Goal: Task Accomplishment & Management: Complete application form

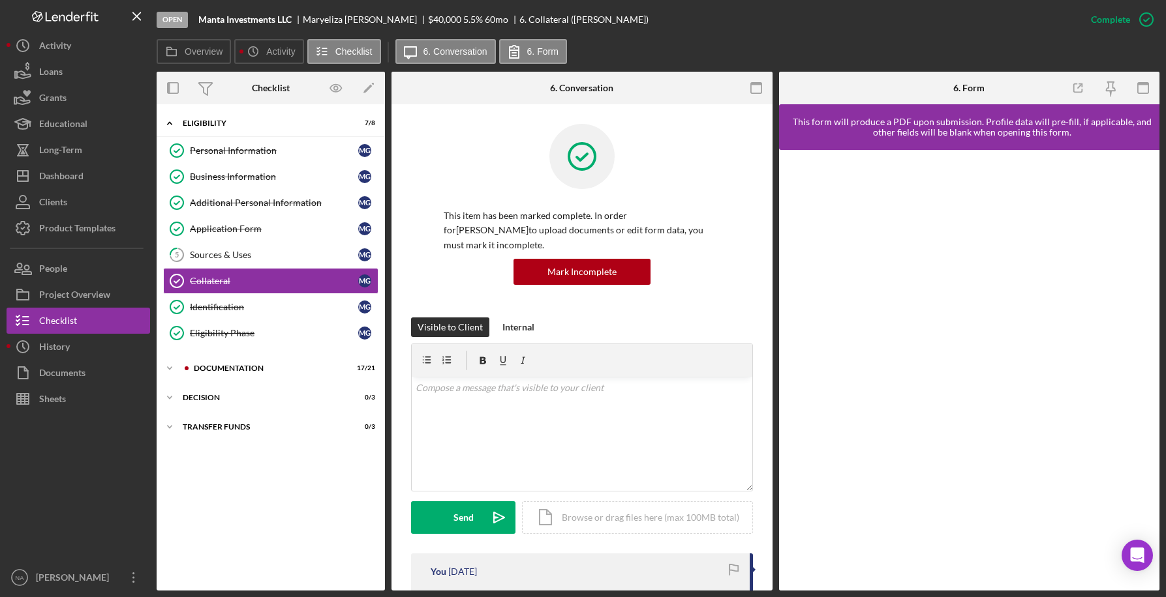
click at [277, 538] on div "Icon/Expander Eligibility 7 / 8 Personal Information Personal Information M G B…" at bounding box center [271, 348] width 228 height 474
click at [215, 365] on div "Documentation" at bounding box center [281, 369] width 175 height 8
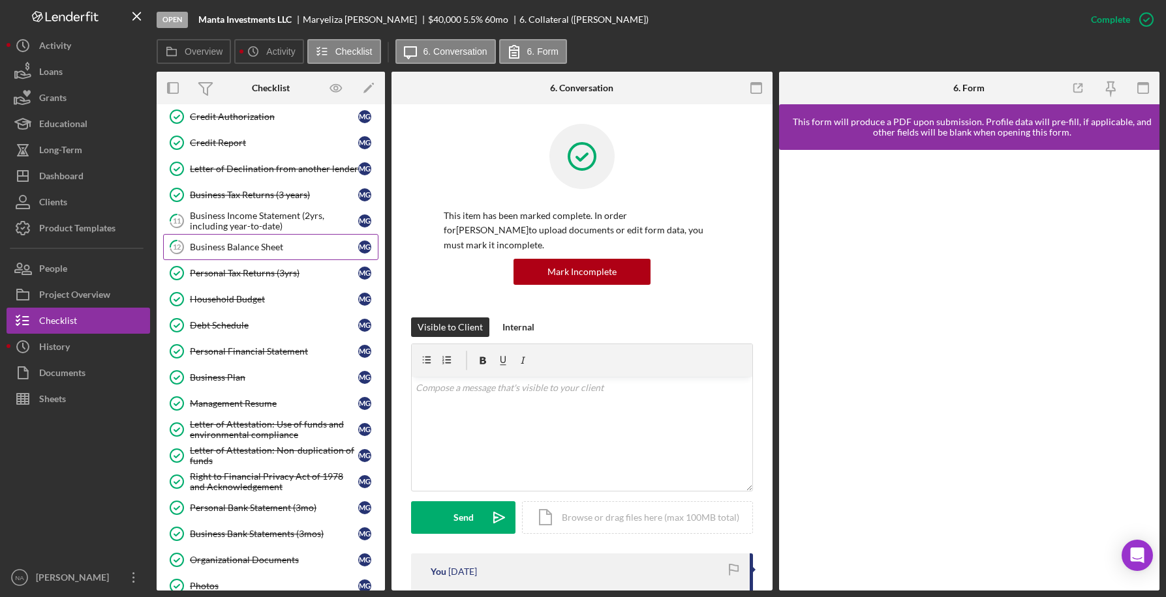
scroll to position [275, 0]
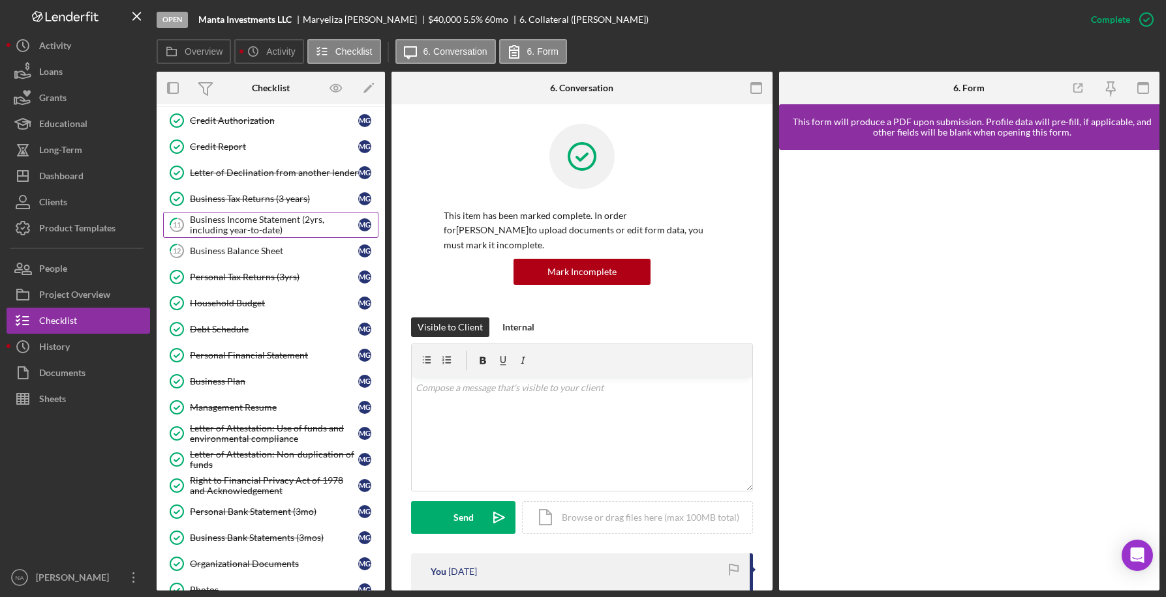
click at [296, 228] on div "Business Income Statement (2yrs, including year-to-date)" at bounding box center [274, 225] width 168 height 21
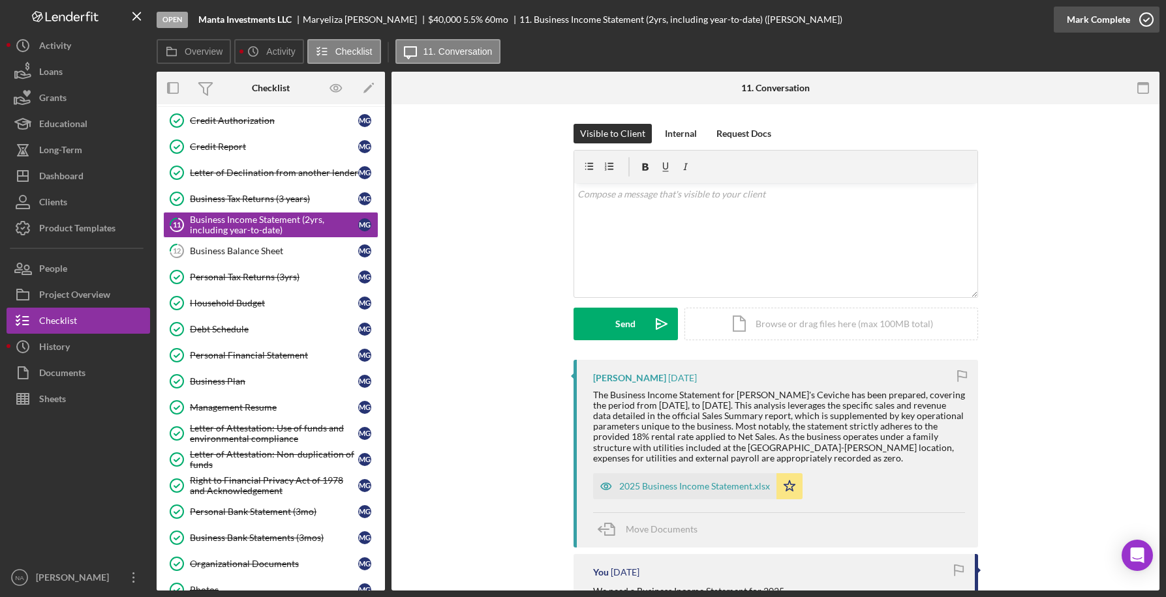
click at [1102, 15] on div "Mark Complete" at bounding box center [1097, 20] width 63 height 26
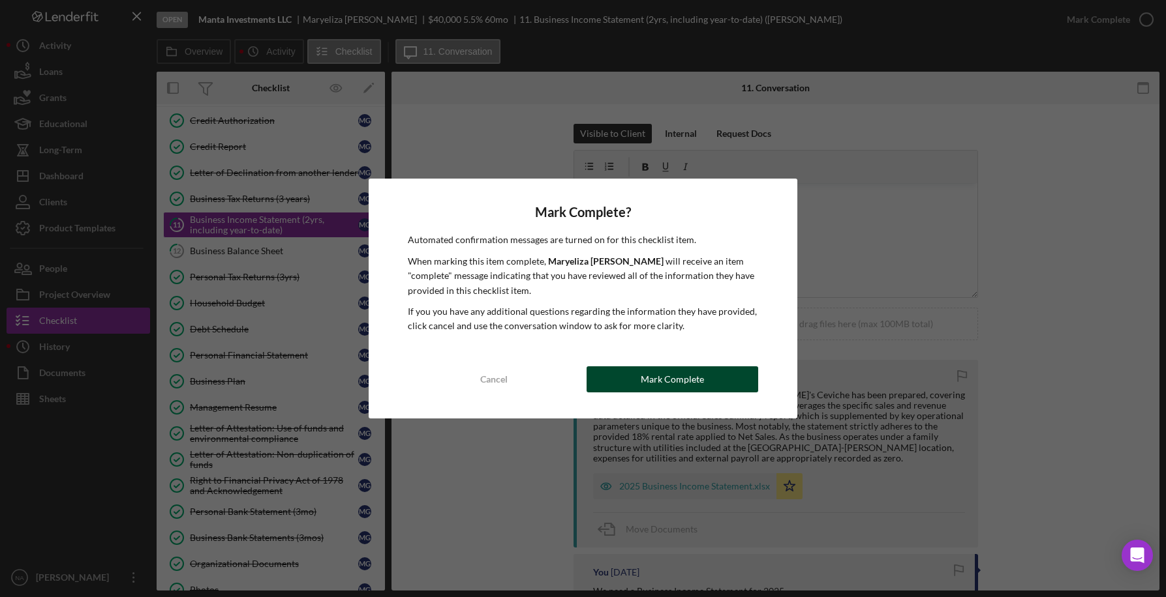
click at [656, 375] on div "Mark Complete" at bounding box center [672, 380] width 63 height 26
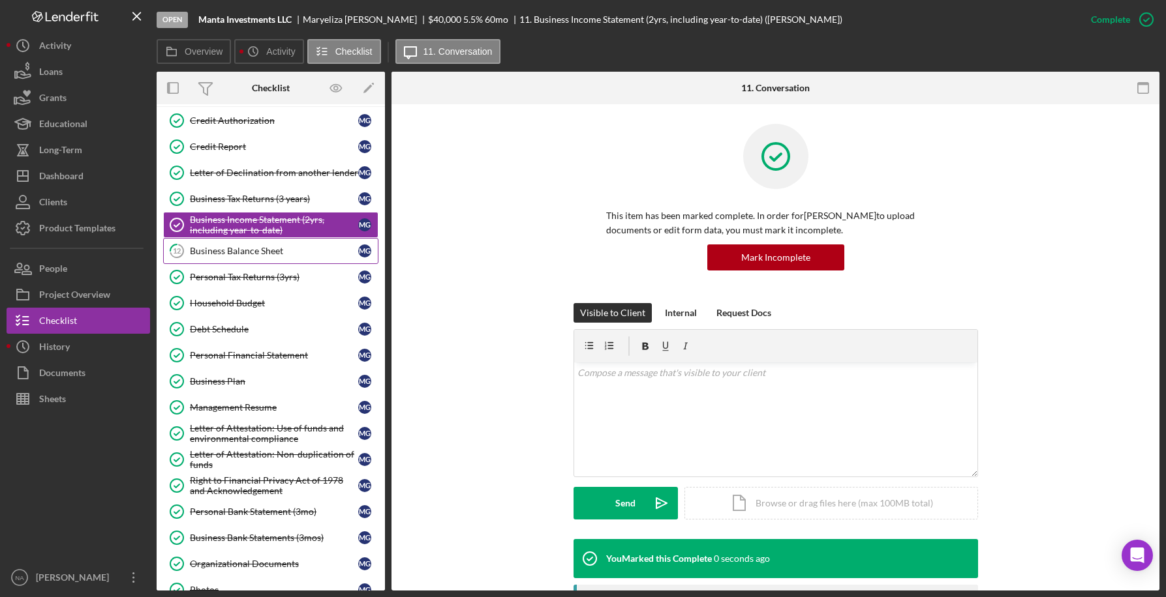
click at [271, 251] on div "Business Balance Sheet" at bounding box center [274, 251] width 168 height 10
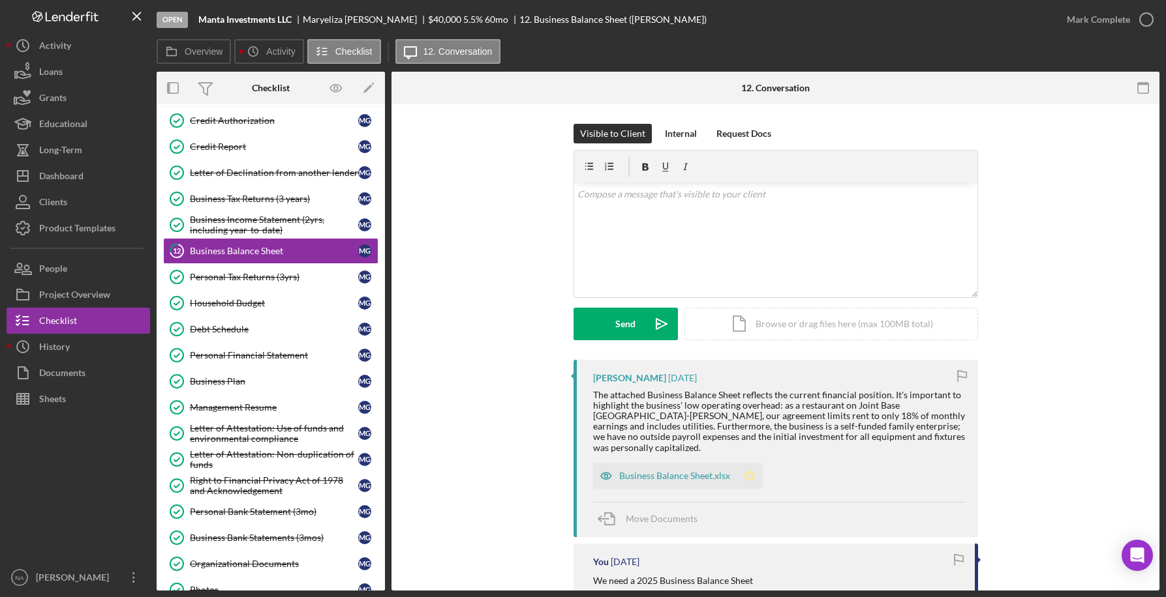
click at [748, 470] on polygon "button" at bounding box center [749, 475] width 11 height 10
click at [1107, 15] on div "Mark Complete" at bounding box center [1097, 20] width 63 height 26
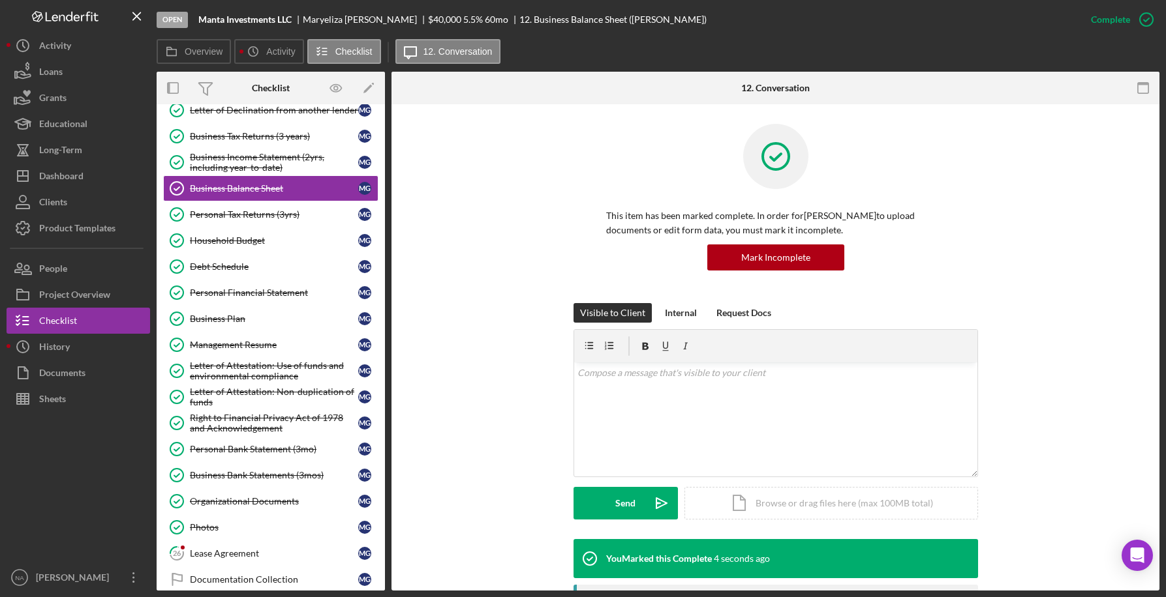
scroll to position [412, 0]
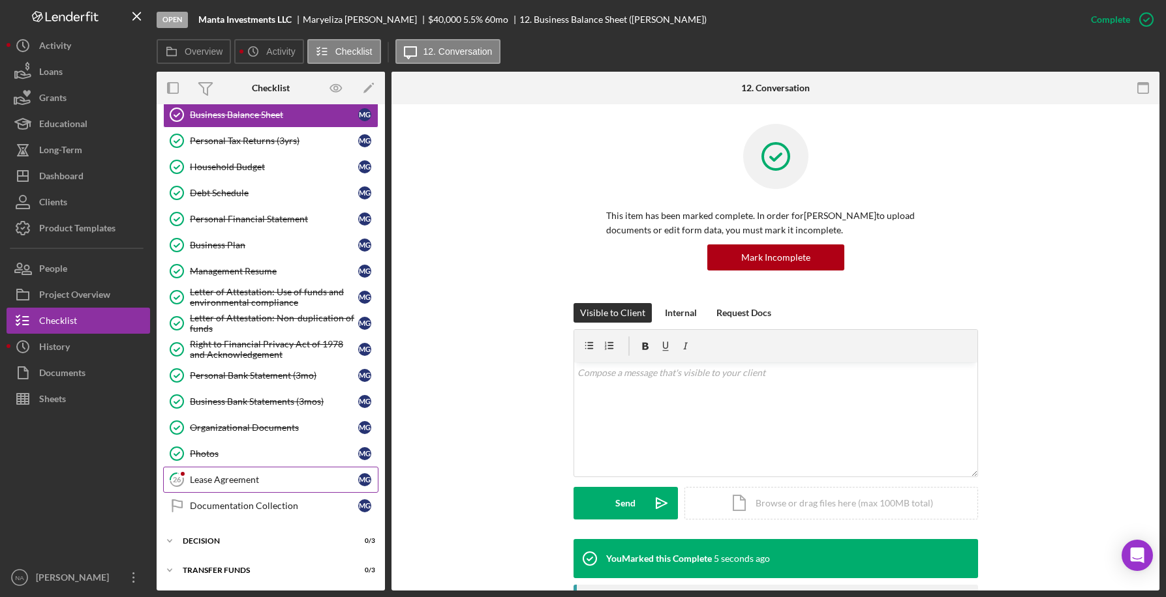
click at [234, 479] on div "Lease Agreement" at bounding box center [274, 480] width 168 height 10
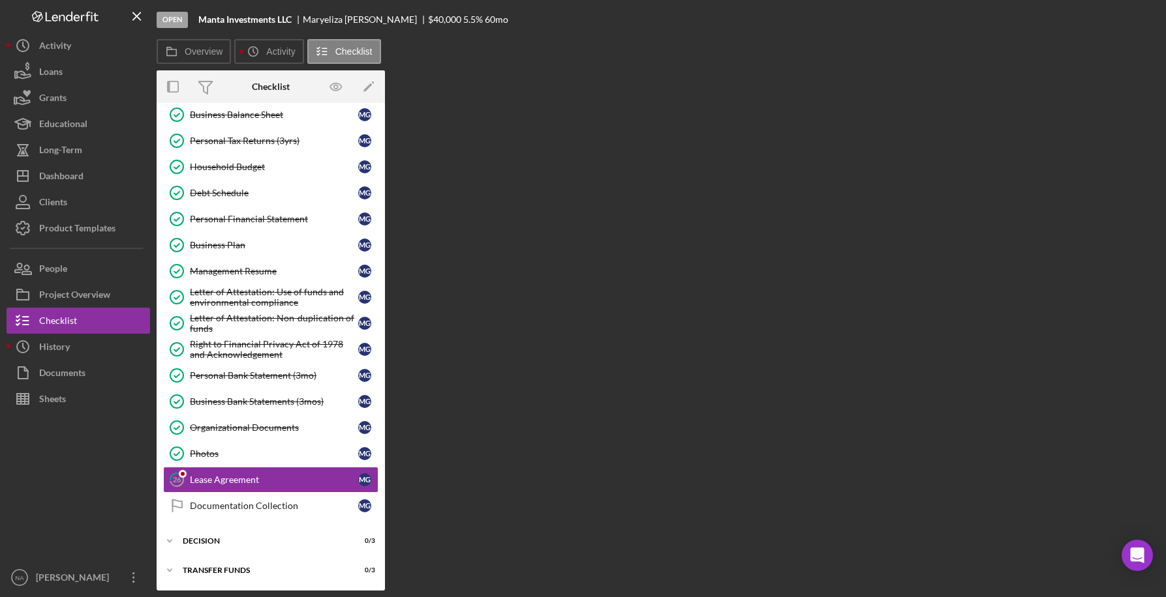
scroll to position [412, 0]
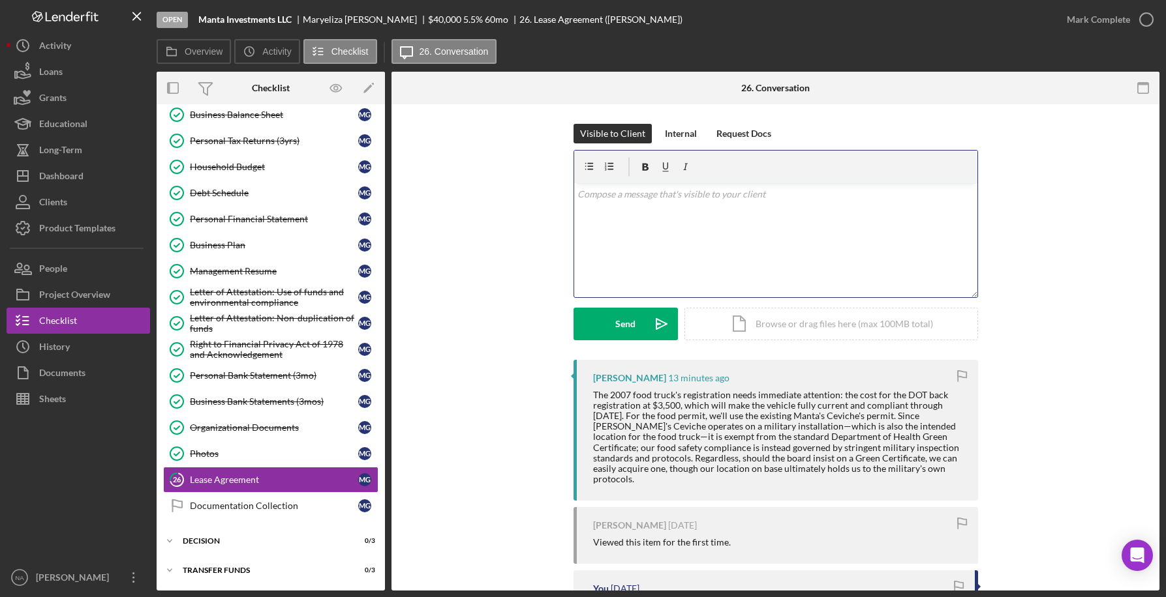
click at [622, 195] on p at bounding box center [775, 194] width 396 height 14
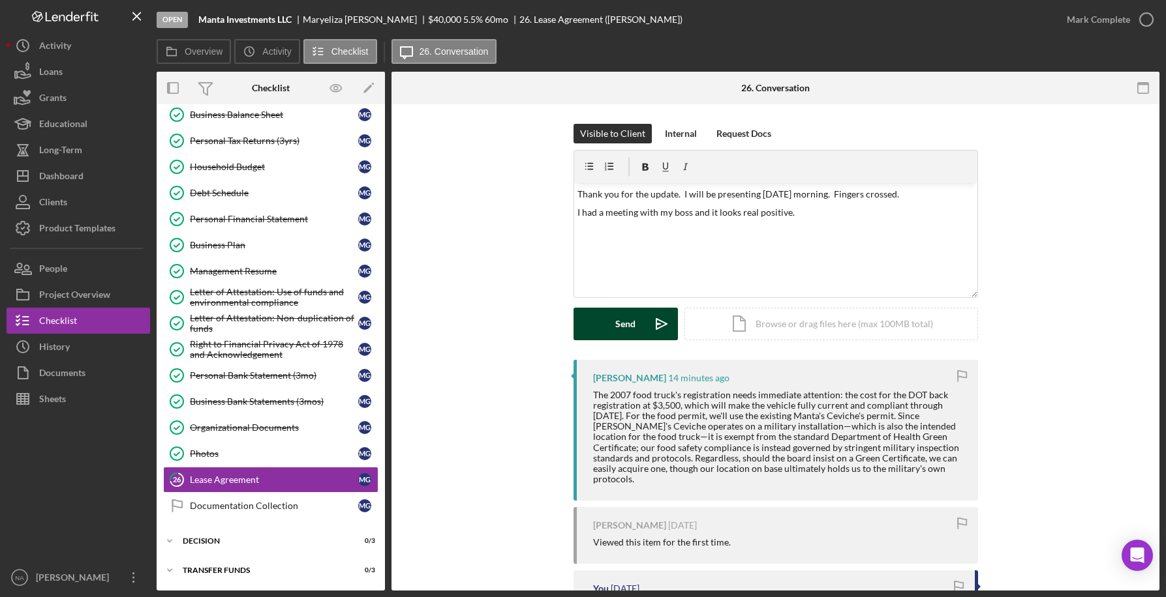
click at [627, 321] on div "Send" at bounding box center [625, 324] width 20 height 33
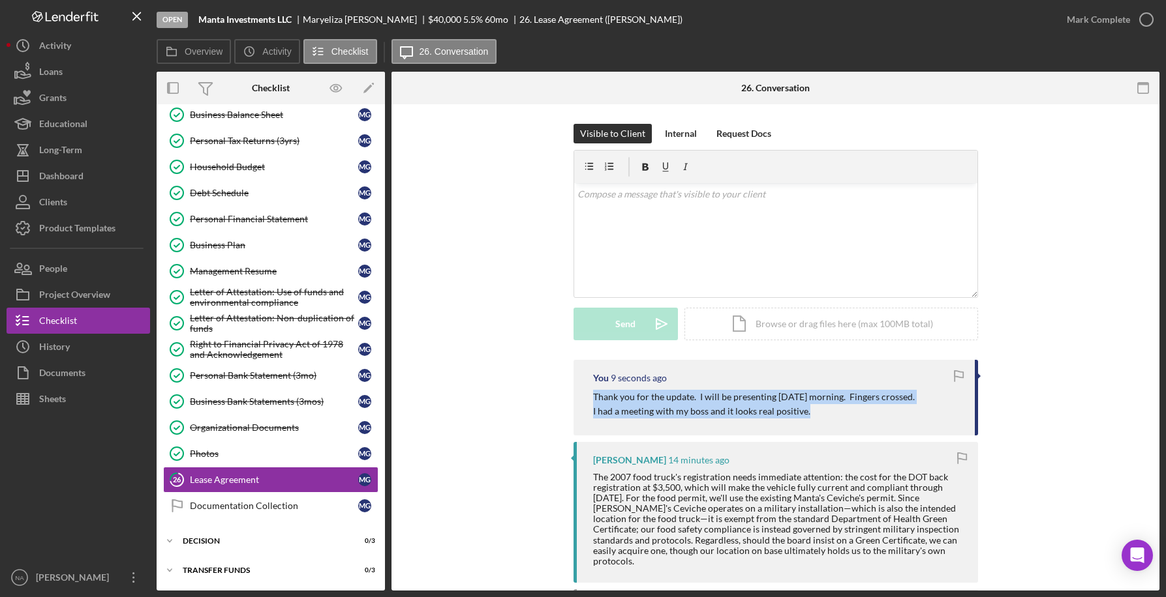
drag, startPoint x: 974, startPoint y: 382, endPoint x: 986, endPoint y: 423, distance: 42.7
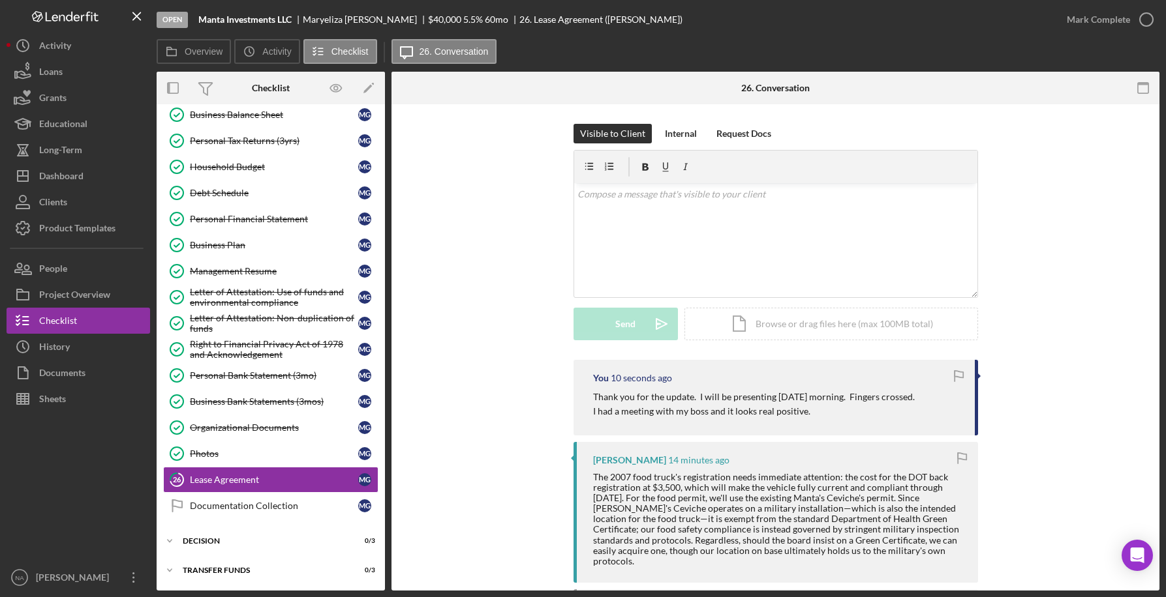
click at [1063, 297] on div "Visible to Client Internal Request Docs v Color teal Color pink Remove color Ad…" at bounding box center [775, 242] width 729 height 236
drag, startPoint x: 1063, startPoint y: 297, endPoint x: 1047, endPoint y: 384, distance: 87.6
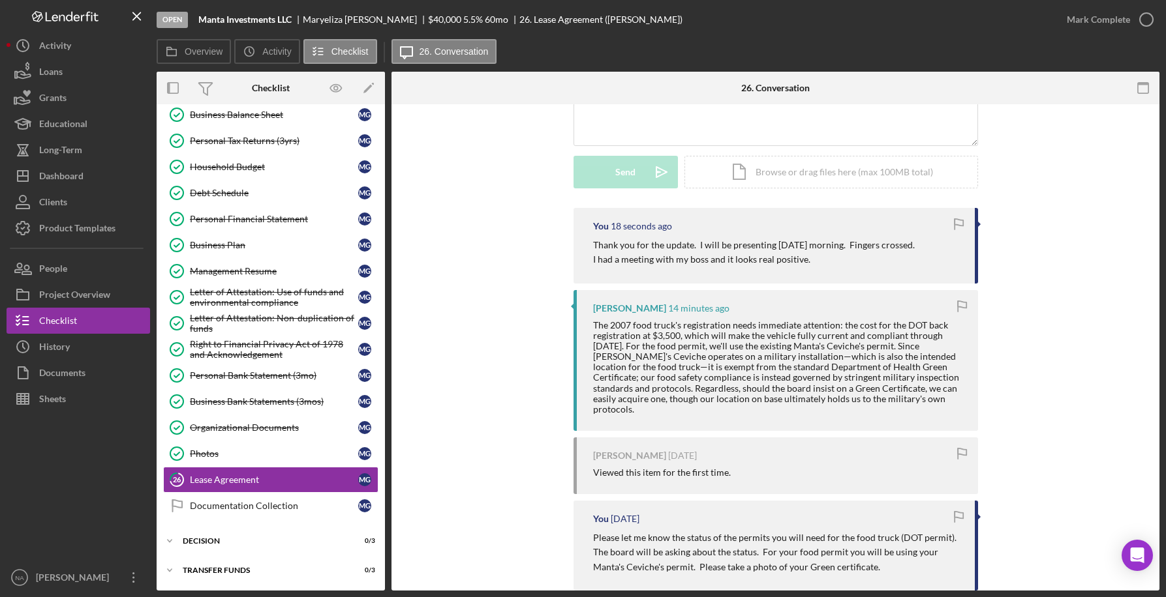
scroll to position [0, 0]
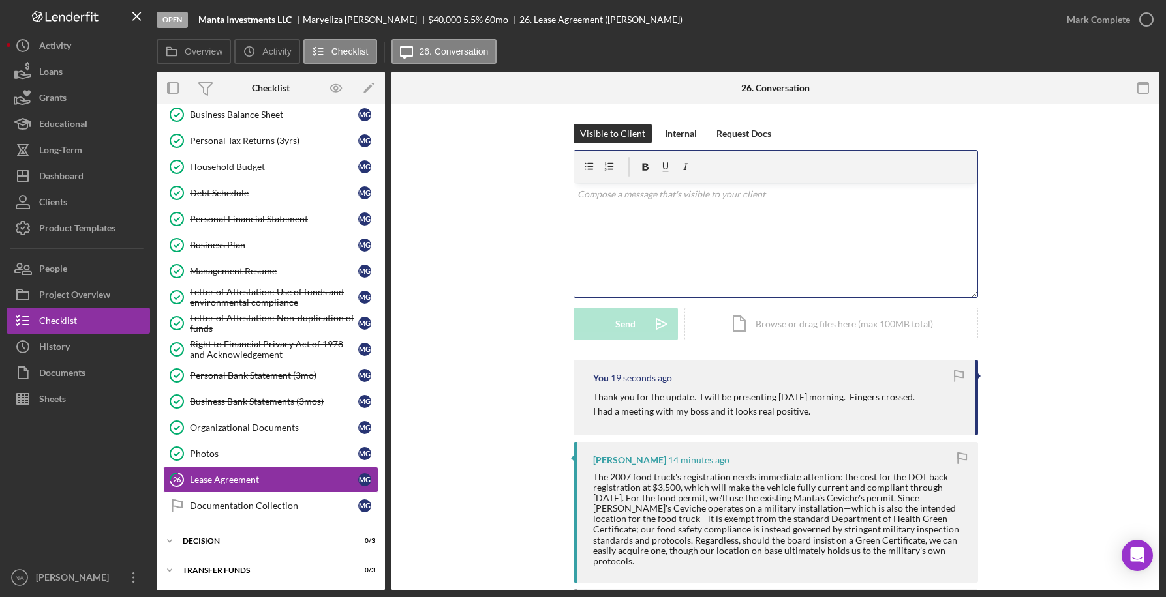
click at [605, 193] on p at bounding box center [775, 194] width 396 height 14
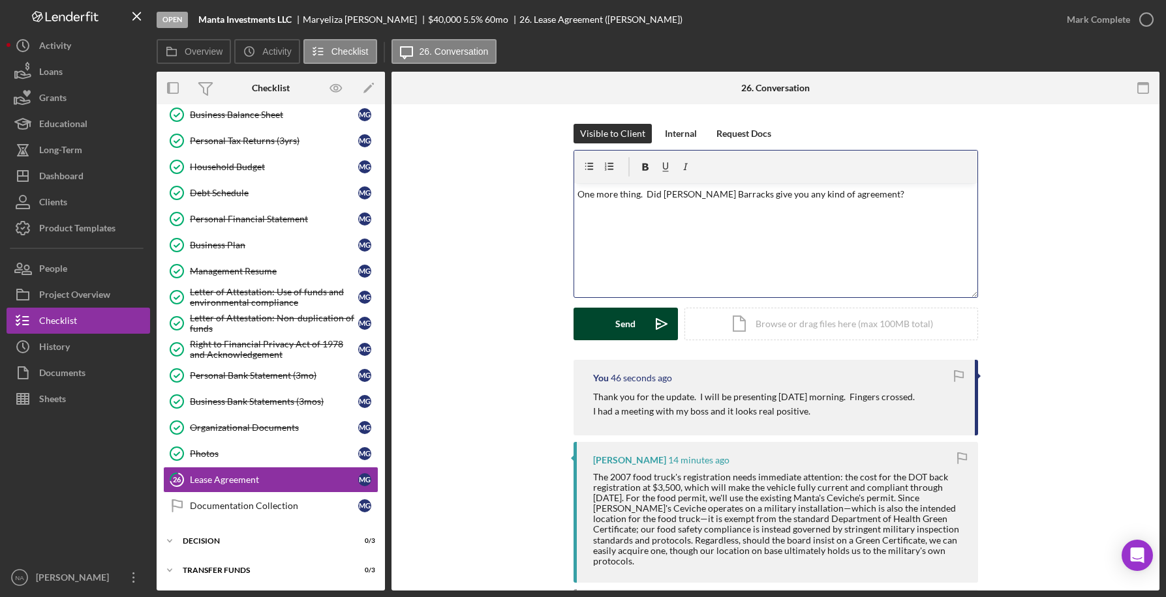
click at [629, 321] on div "Send" at bounding box center [625, 324] width 20 height 33
